Goal: Use online tool/utility: Utilize a website feature to perform a specific function

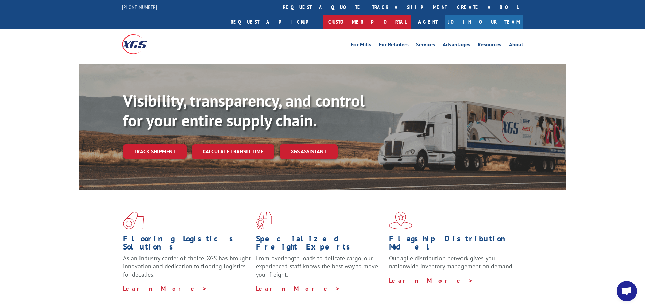
click at [411, 15] on link "Customer Portal" at bounding box center [367, 22] width 88 height 15
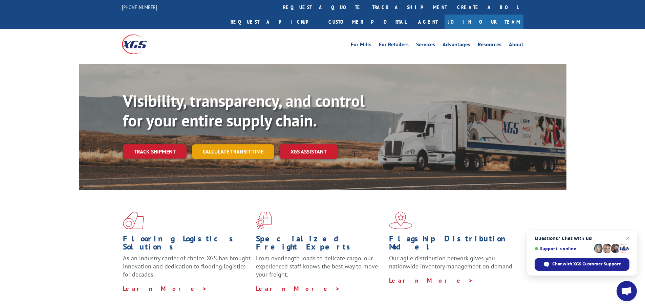
click at [247, 145] on link "Calculate transit time" at bounding box center [233, 152] width 82 height 15
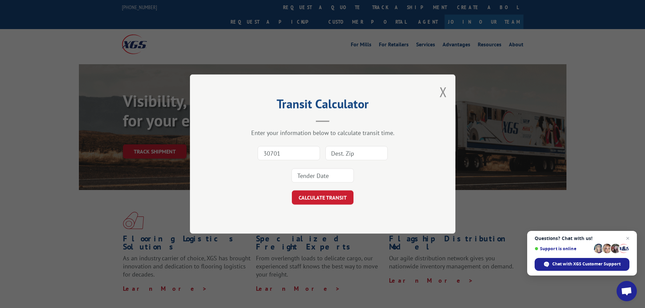
type input "30701"
type input "21093"
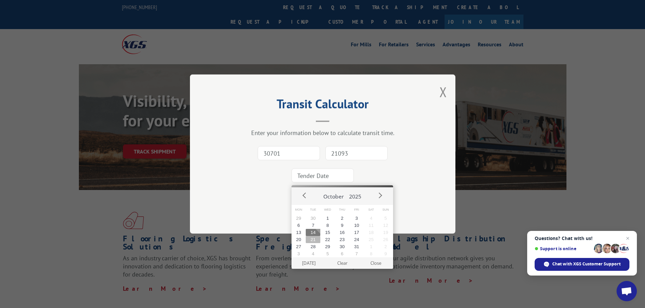
click at [314, 238] on button "21" at bounding box center [313, 239] width 15 height 7
type input "[DATE]"
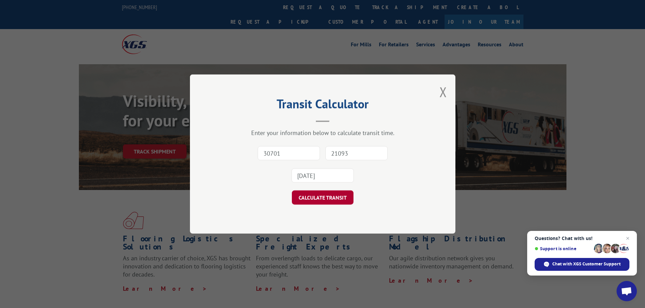
click at [323, 197] on button "CALCULATE TRANSIT" at bounding box center [323, 198] width 62 height 14
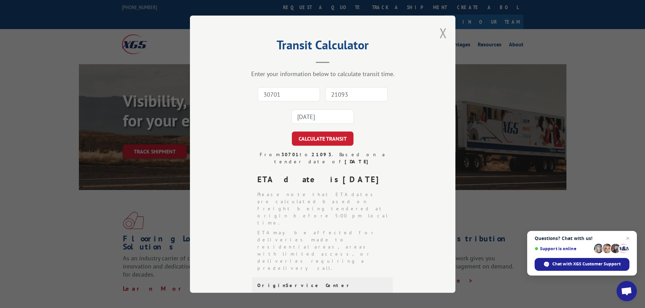
click at [439, 36] on button "Close modal" at bounding box center [442, 33] width 7 height 18
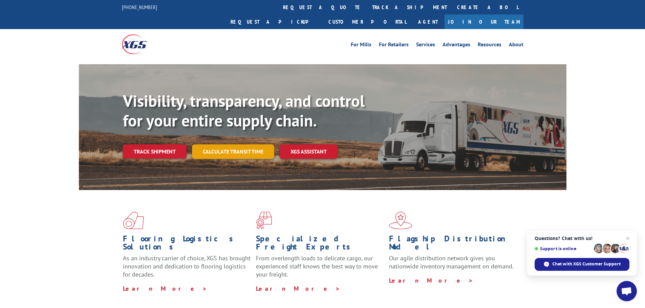
click at [209, 145] on link "Calculate transit time" at bounding box center [233, 152] width 82 height 15
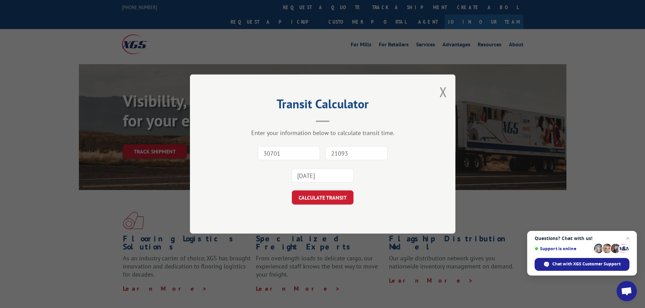
click at [287, 159] on input "30701" at bounding box center [289, 153] width 62 height 14
type input "30701"
click at [343, 152] on input "21093" at bounding box center [356, 153] width 62 height 14
type input "11101"
click at [334, 181] on input "[DATE]" at bounding box center [322, 176] width 62 height 14
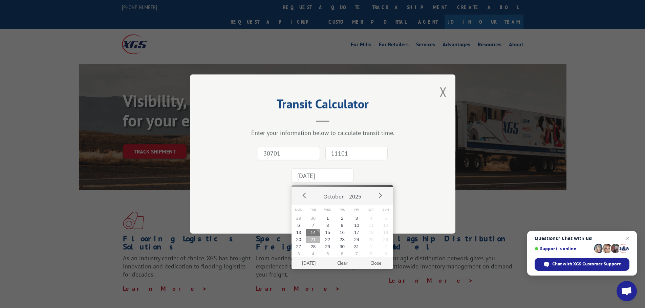
click at [314, 242] on button "21" at bounding box center [313, 239] width 15 height 7
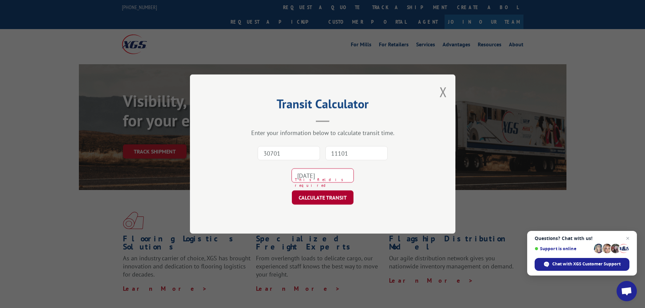
click at [315, 198] on button "CALCULATE TRANSIT" at bounding box center [323, 198] width 62 height 14
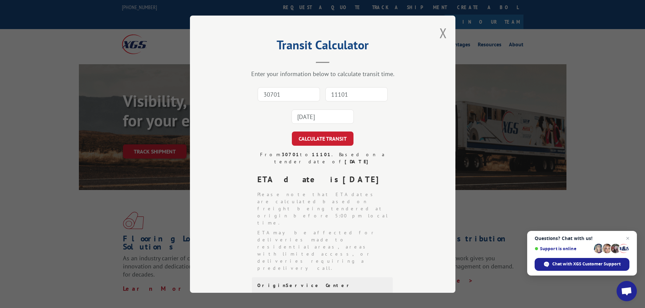
click at [281, 97] on input "30701" at bounding box center [289, 94] width 62 height 14
type input "30701"
type input "02324"
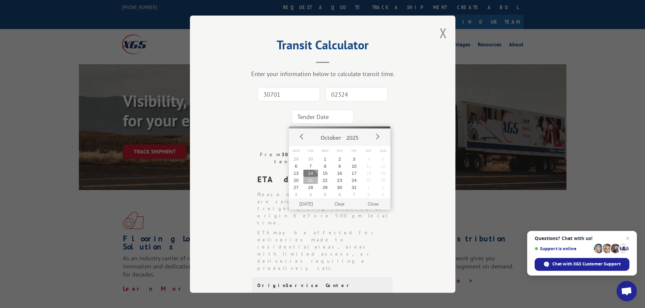
click at [315, 181] on button "21" at bounding box center [310, 180] width 15 height 7
type input "[DATE]"
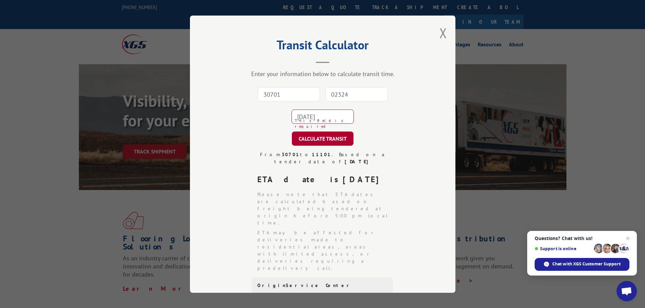
click at [315, 140] on button "CALCULATE TRANSIT" at bounding box center [323, 139] width 62 height 14
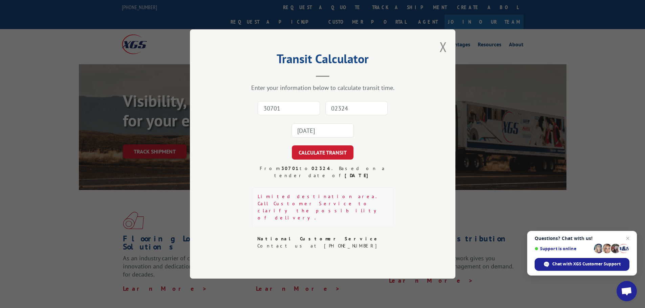
click at [286, 115] on input "30701" at bounding box center [289, 108] width 62 height 14
type input "30701"
type input "20895"
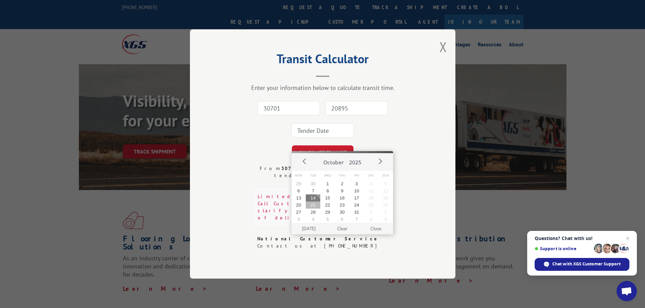
click at [316, 207] on button "21" at bounding box center [313, 205] width 15 height 7
type input "[DATE]"
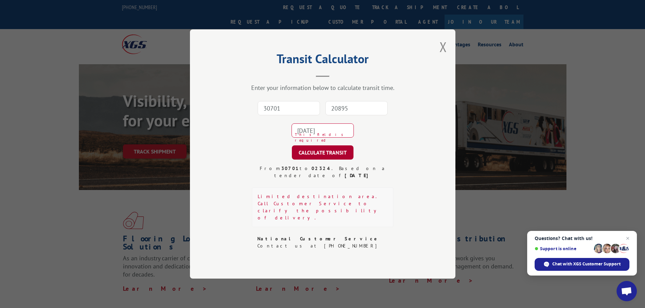
click at [311, 160] on button "CALCULATE TRANSIT" at bounding box center [323, 153] width 62 height 14
